Goal: Navigation & Orientation: Find specific page/section

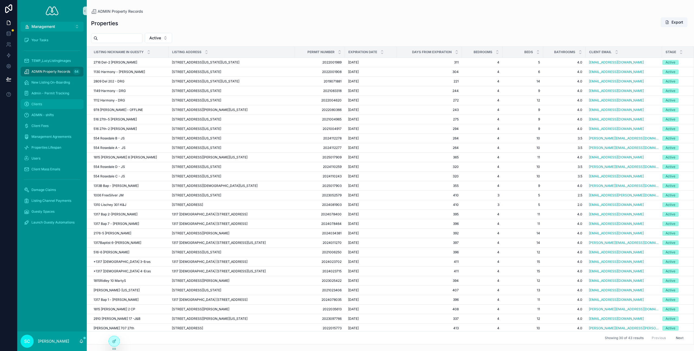
click at [35, 102] on span "Clients" at bounding box center [36, 104] width 11 height 4
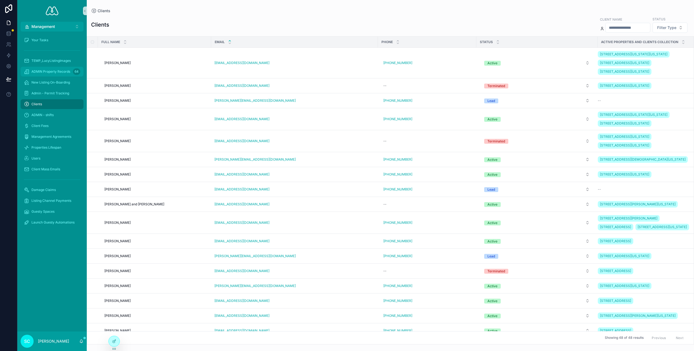
click at [42, 69] on span "ADMIN Property Records" at bounding box center [50, 71] width 39 height 4
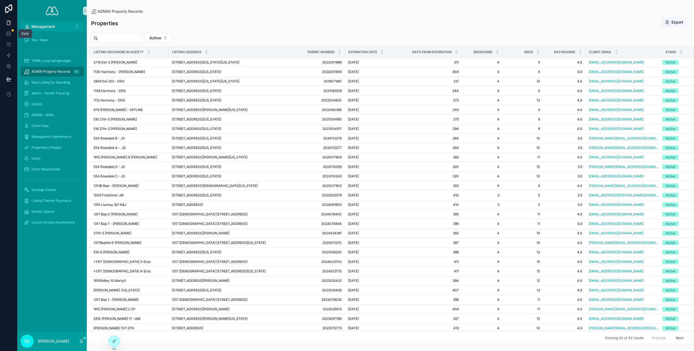
drag, startPoint x: 8, startPoint y: 32, endPoint x: 25, endPoint y: 36, distance: 17.1
click at [8, 32] on icon at bounding box center [8, 33] width 5 height 5
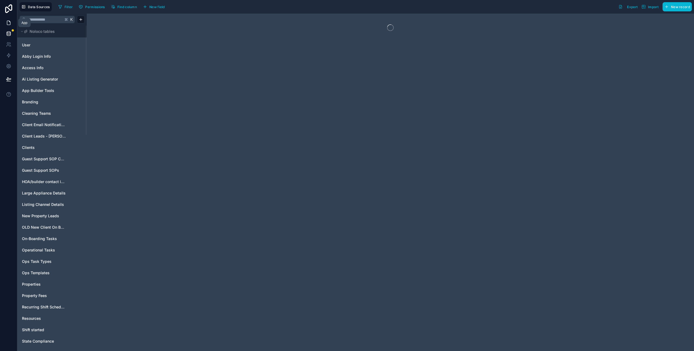
click at [8, 21] on icon at bounding box center [8, 22] width 5 height 5
